Goal: Find specific page/section

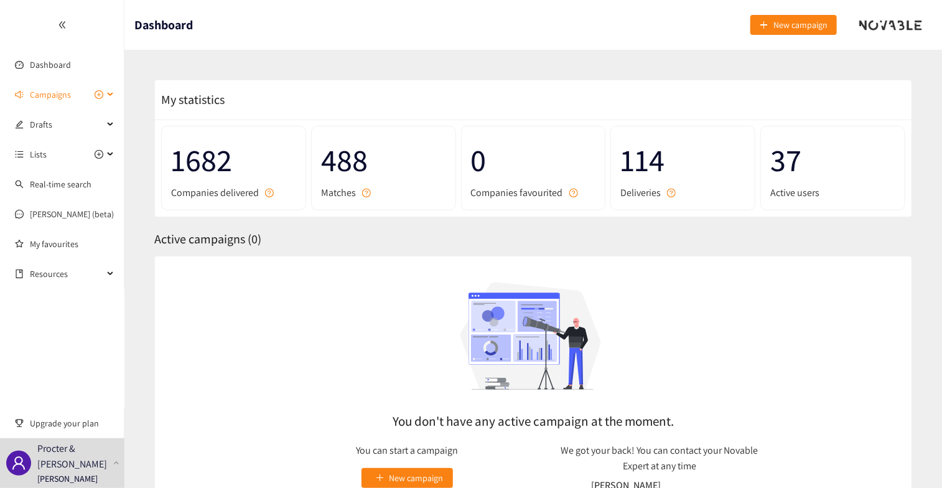
click at [112, 91] on div "Campaigns" at bounding box center [62, 94] width 124 height 25
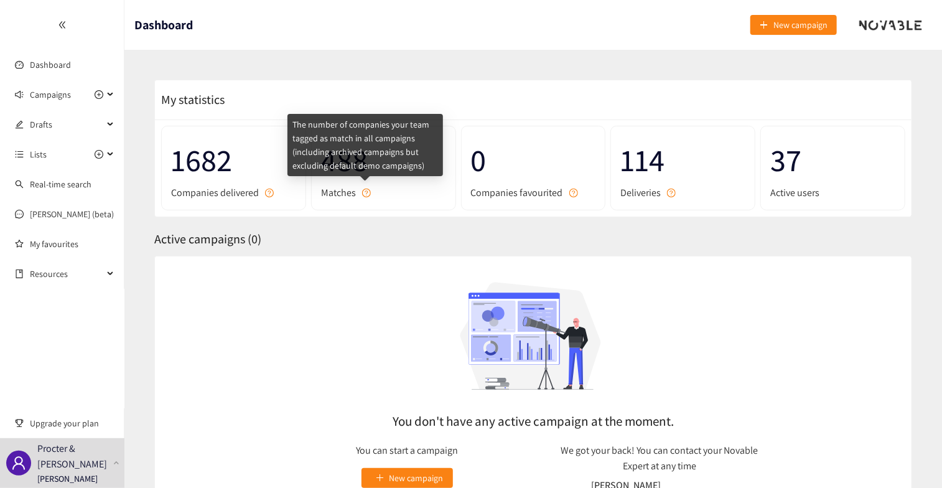
click at [364, 191] on icon "question-circle" at bounding box center [366, 192] width 9 height 9
click at [343, 181] on div "The number of companies your team tagged as match in all campaigns (including a…" at bounding box center [364, 149] width 155 height 71
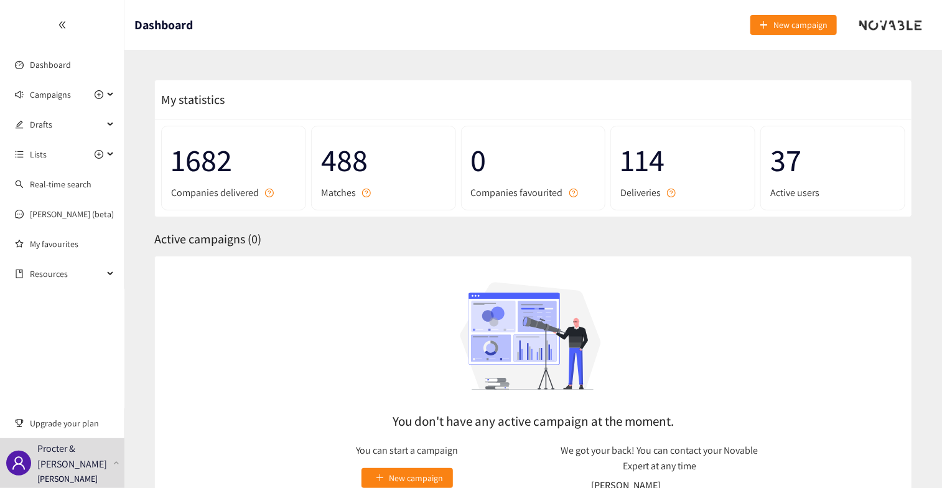
click at [532, 174] on span "0" at bounding box center [533, 160] width 125 height 49
click at [649, 159] on span "114" at bounding box center [682, 160] width 125 height 49
